Goal: Navigation & Orientation: Find specific page/section

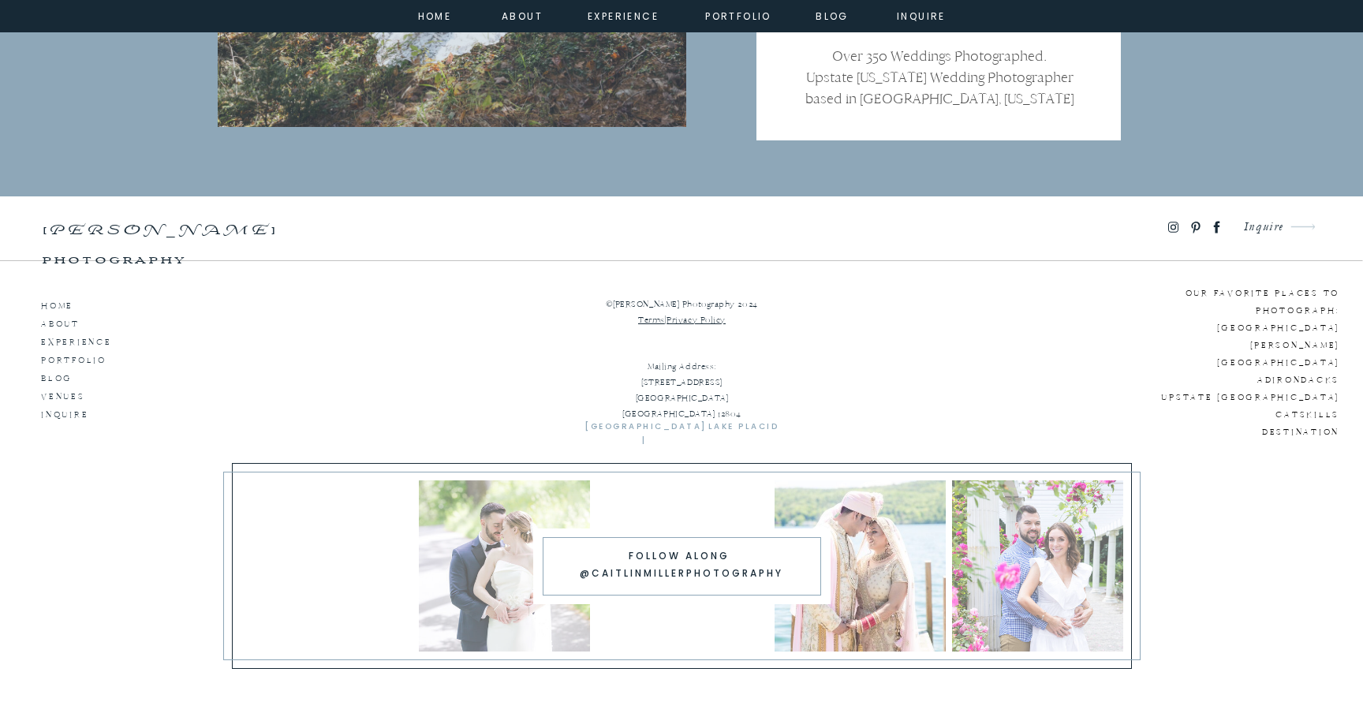
scroll to position [10388, 0]
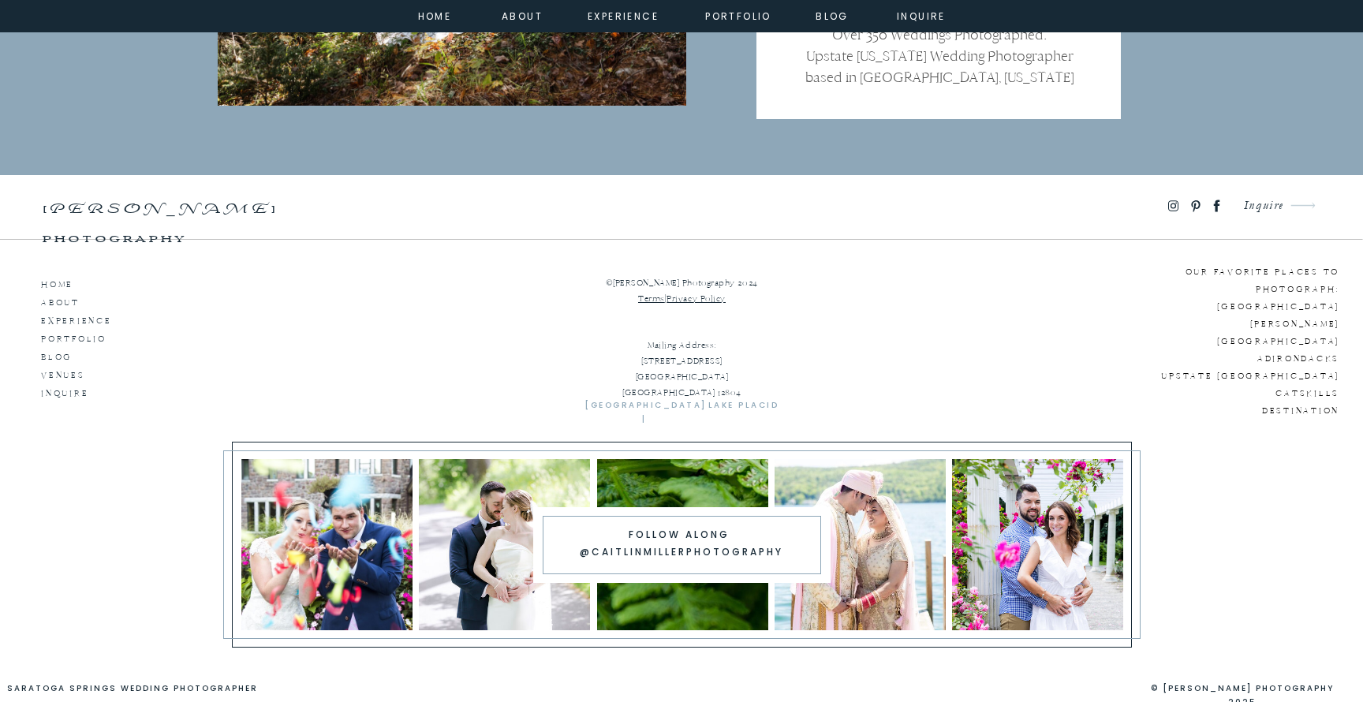
click at [1264, 290] on p "Our favorite places to photograph: Saratoga Springs Lake George Lake Placid Adi…" at bounding box center [1219, 333] width 241 height 140
click at [1291, 321] on p "Our favorite places to photograph: Saratoga Springs Lake George Lake Placid Adi…" at bounding box center [1219, 333] width 241 height 140
